Goal: Information Seeking & Learning: Learn about a topic

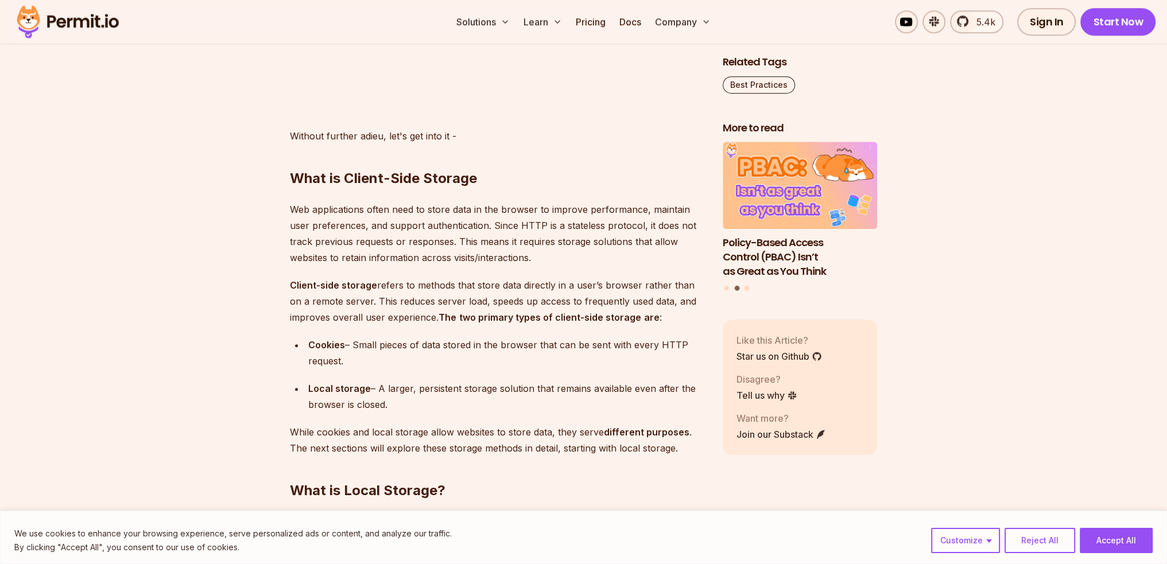
scroll to position [1320, 0]
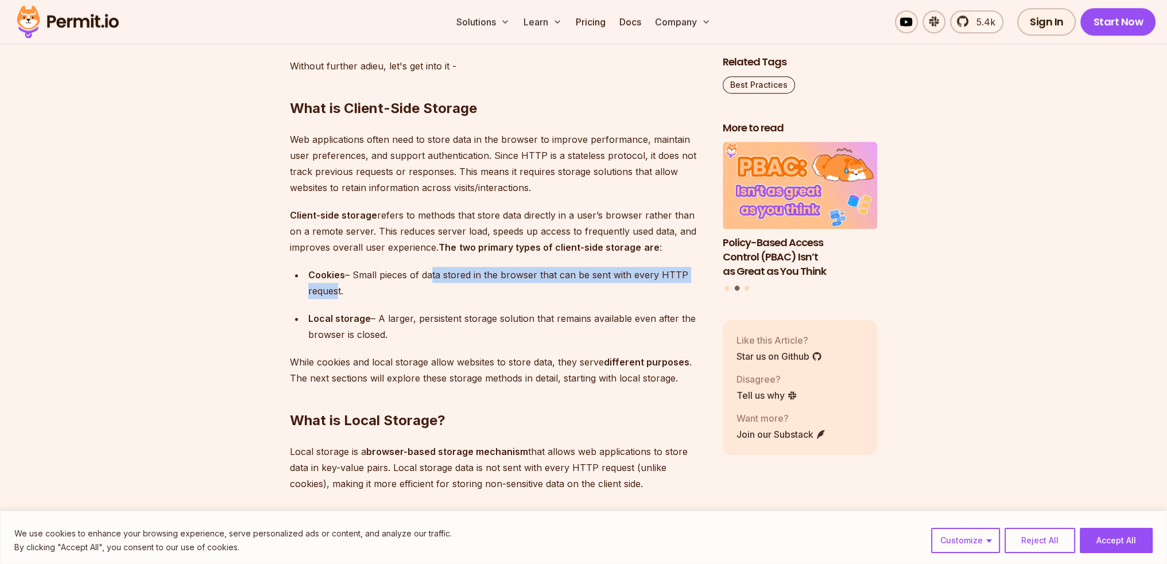
drag, startPoint x: 427, startPoint y: 282, endPoint x: 331, endPoint y: 285, distance: 96.4
click at [331, 285] on div "Cookies – Small pieces of data stored in the browser that can be sent with ever…" at bounding box center [506, 283] width 396 height 32
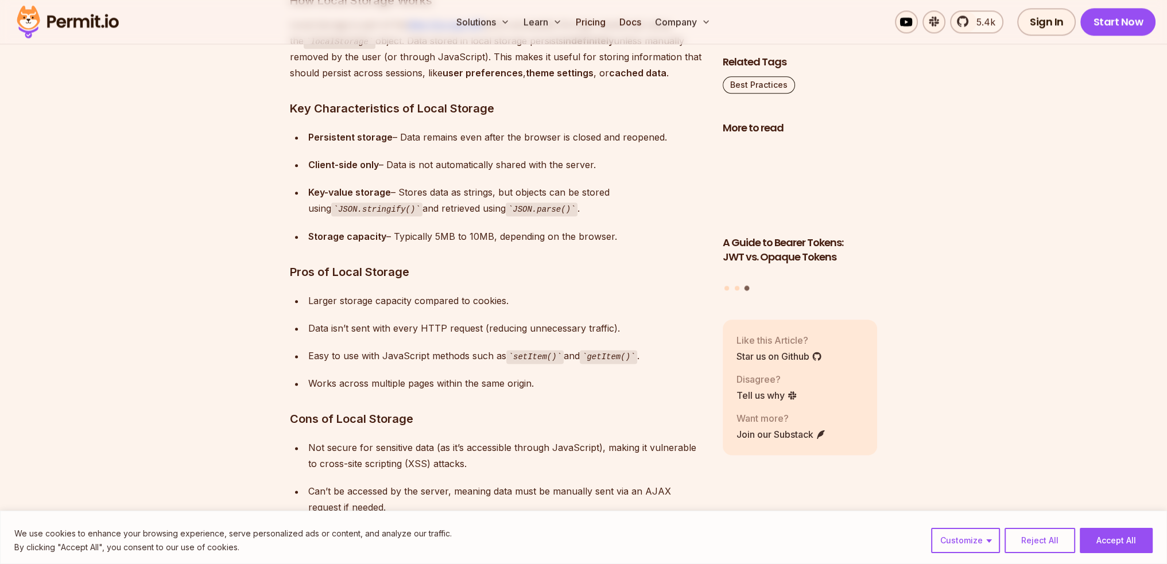
scroll to position [1836, 0]
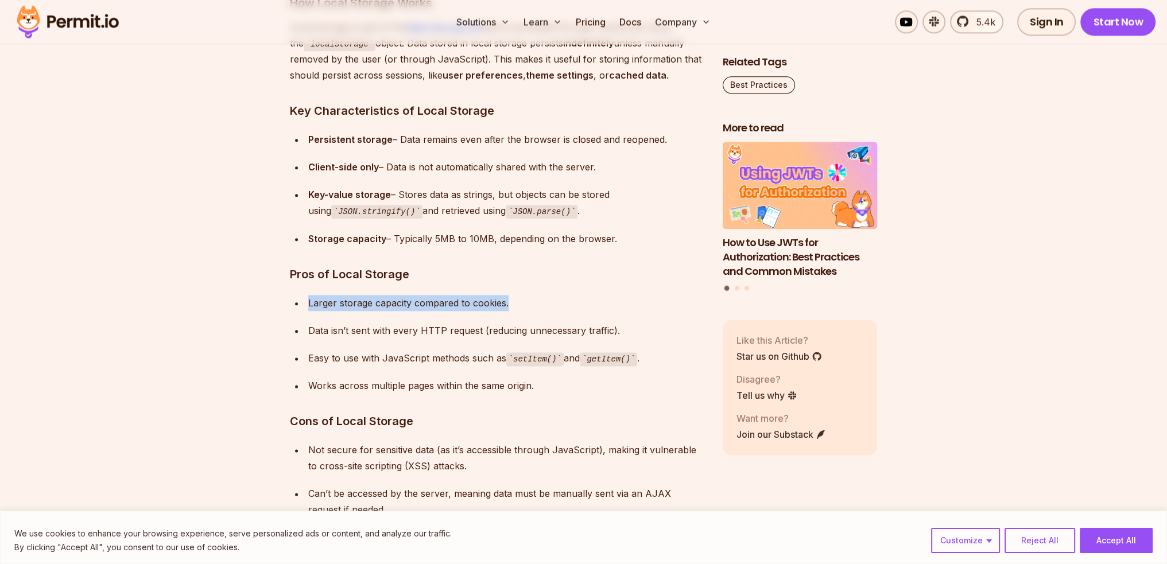
drag, startPoint x: 317, startPoint y: 304, endPoint x: 513, endPoint y: 302, distance: 196.3
click at [513, 302] on ul "Larger storage capacity compared to cookies. Data isn’t sent with every HTTP re…" at bounding box center [497, 344] width 414 height 99
click at [513, 302] on div "Larger storage capacity compared to cookies." at bounding box center [506, 303] width 396 height 16
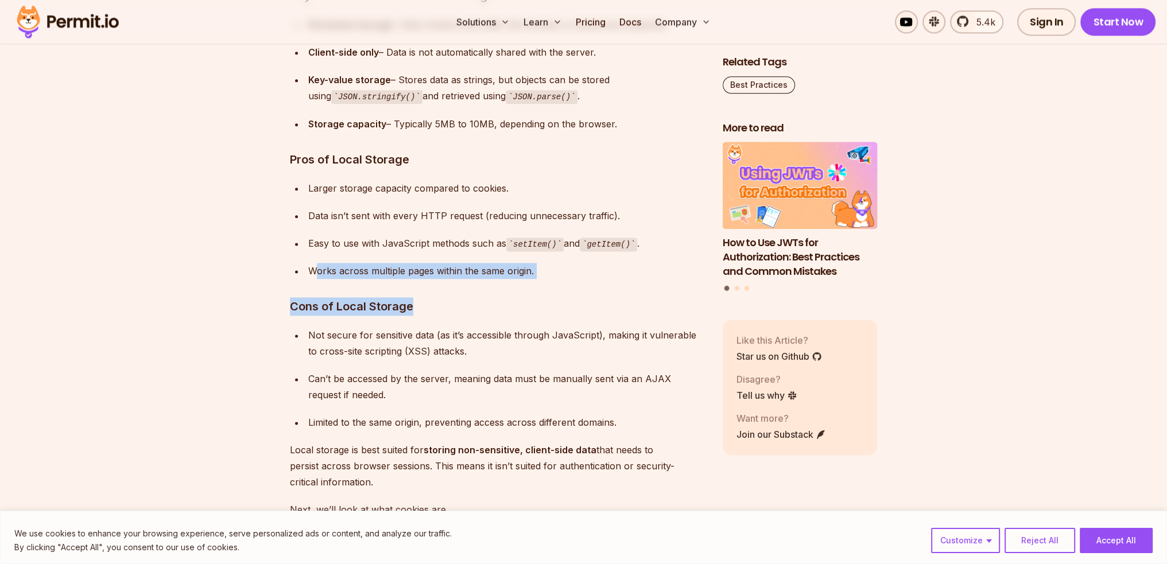
drag, startPoint x: 572, startPoint y: 289, endPoint x: 312, endPoint y: 275, distance: 260.3
click at [312, 275] on div "Works across multiple pages within the same origin." at bounding box center [506, 271] width 396 height 16
drag, startPoint x: 318, startPoint y: 314, endPoint x: 499, endPoint y: 325, distance: 181.6
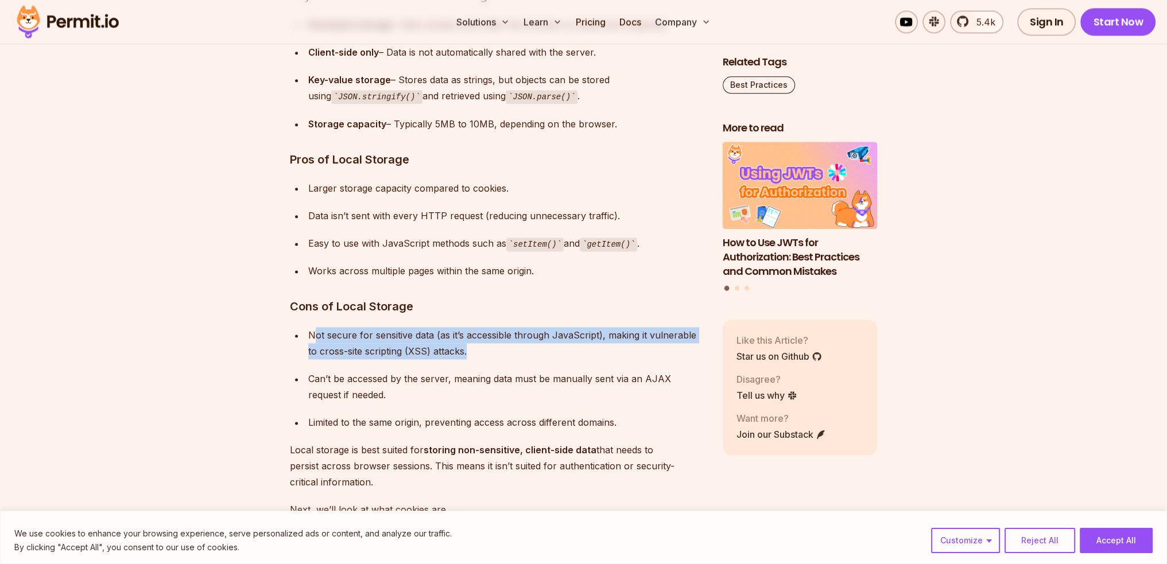
drag, startPoint x: 530, startPoint y: 357, endPoint x: 313, endPoint y: 333, distance: 217.7
click at [313, 333] on div "Not secure for sensitive data (as it’s accessible through JavaScript), making i…" at bounding box center [506, 343] width 396 height 32
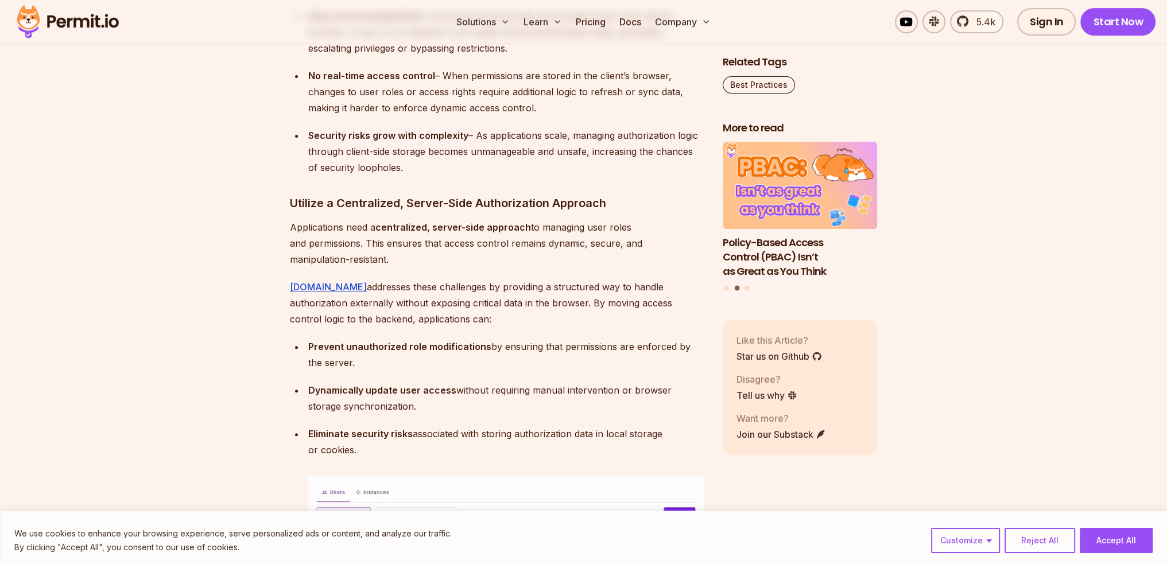
scroll to position [6025, 0]
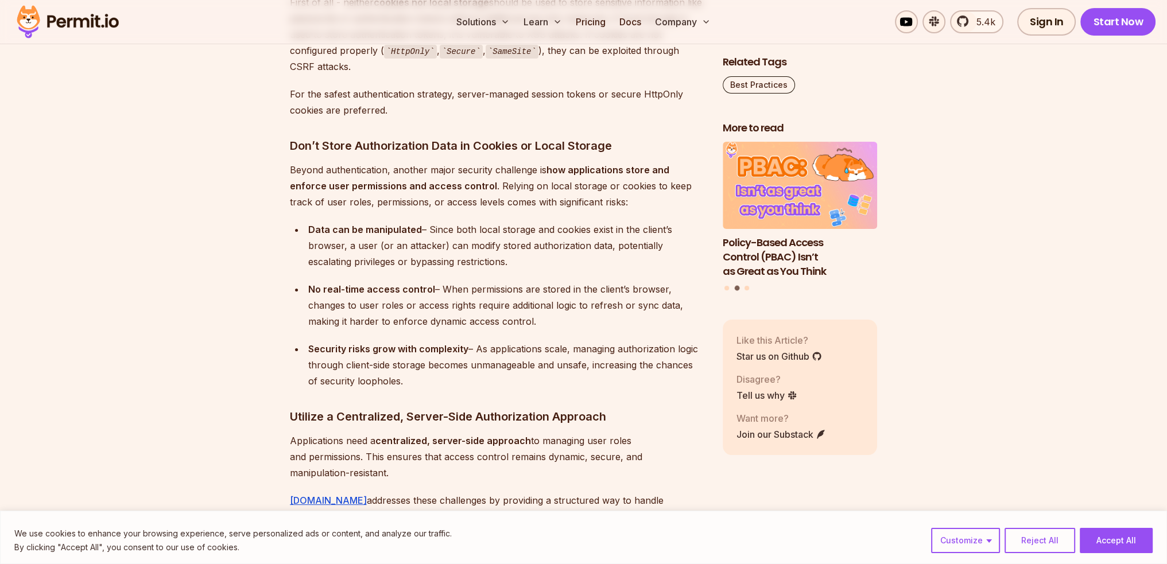
click at [328, 286] on strong "No real-time access control" at bounding box center [371, 288] width 127 height 11
drag, startPoint x: 328, startPoint y: 286, endPoint x: 397, endPoint y: 285, distance: 68.3
click at [397, 285] on strong "No real-time access control" at bounding box center [371, 288] width 127 height 11
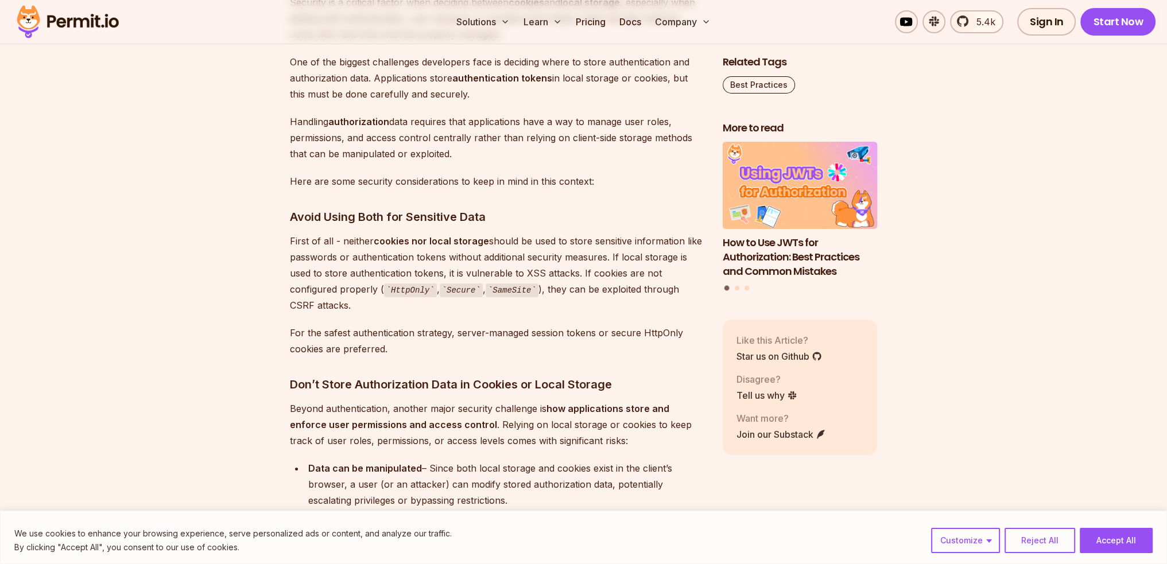
scroll to position [5509, 0]
